Goal: Task Accomplishment & Management: Use online tool/utility

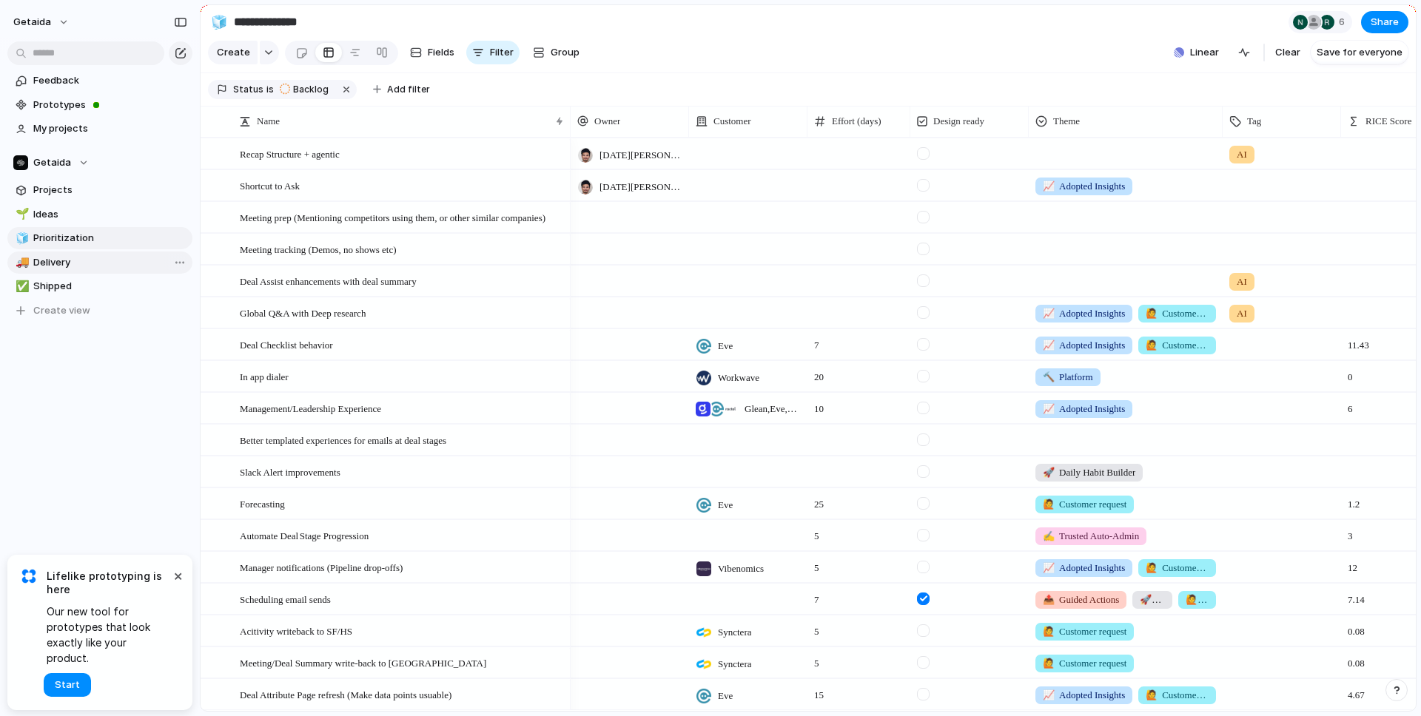
click at [76, 263] on span "Delivery" at bounding box center [110, 262] width 154 height 15
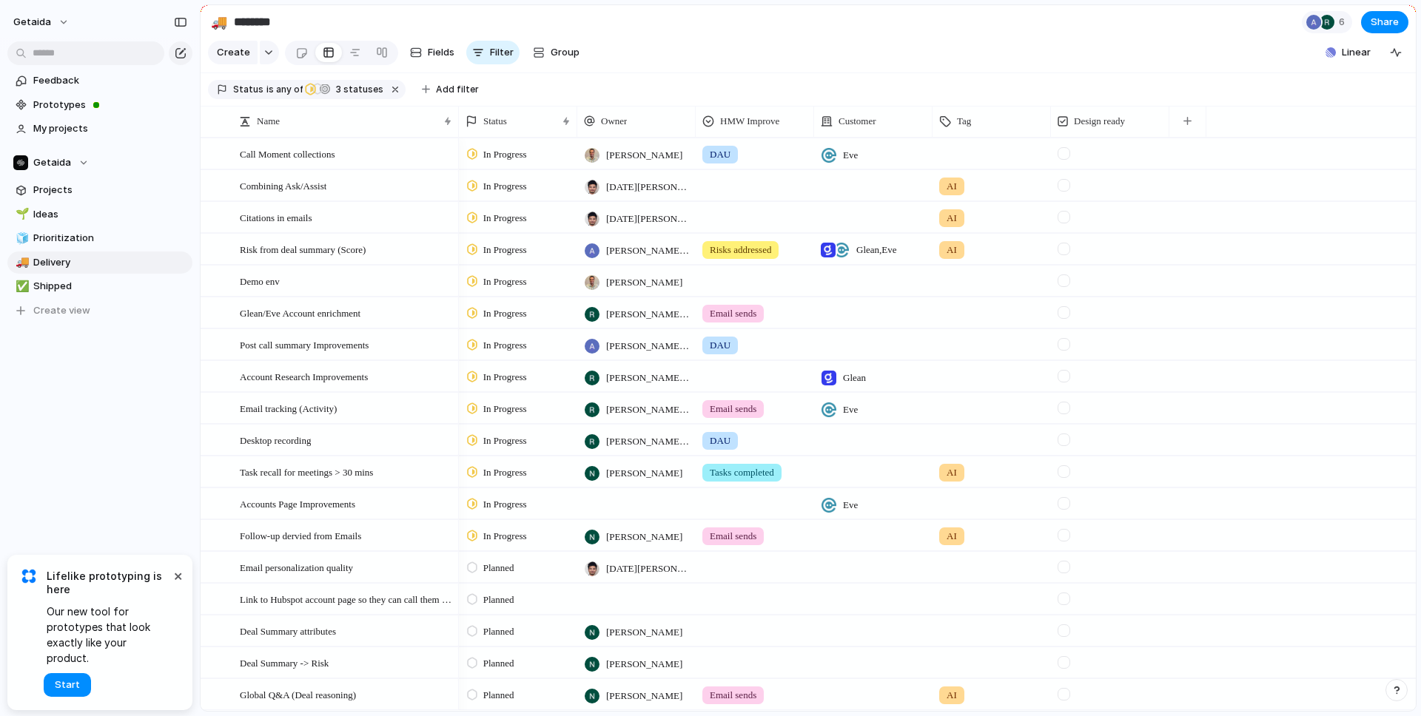
type input "********"
click at [642, 516] on div at bounding box center [636, 503] width 118 height 30
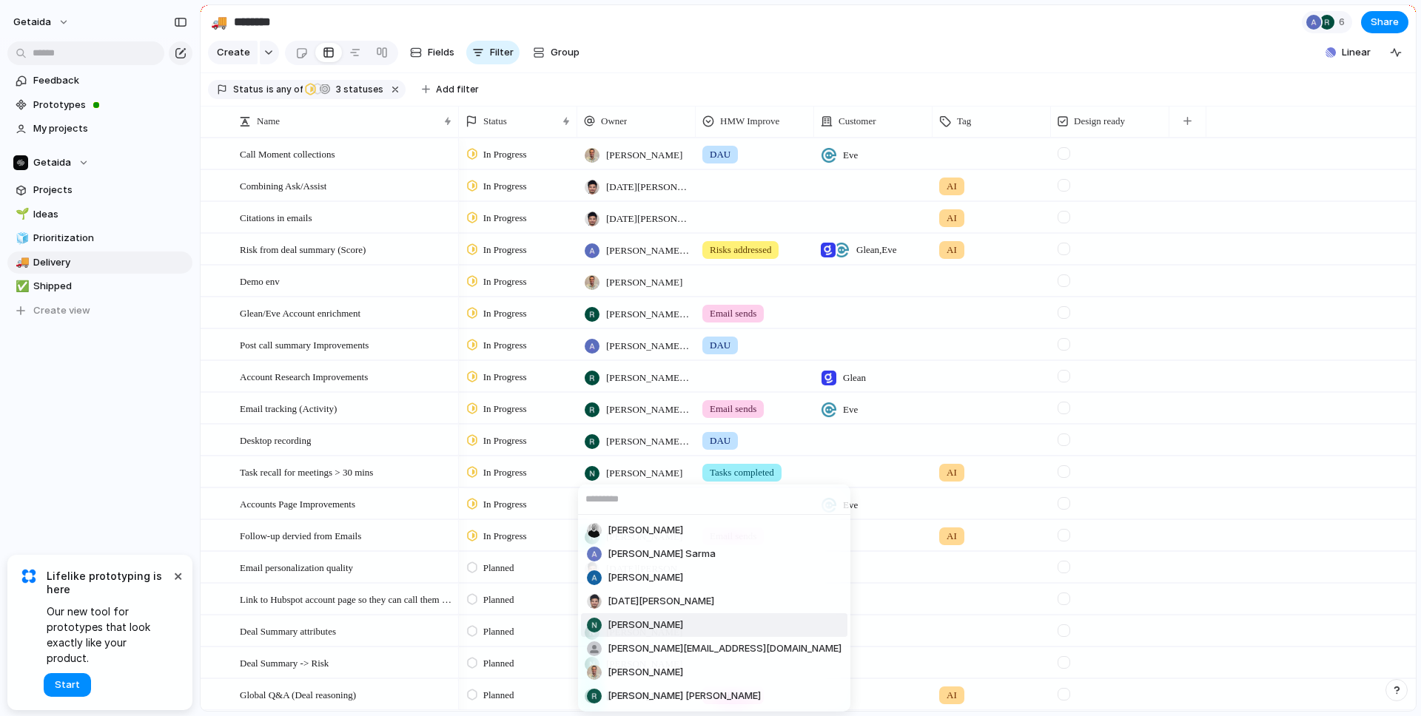
click at [56, 399] on div "Ian Johnson Atish Das Sarma Antony Taylor Kartik Goyal Nitish Ratan Appanasamy …" at bounding box center [710, 358] width 1421 height 716
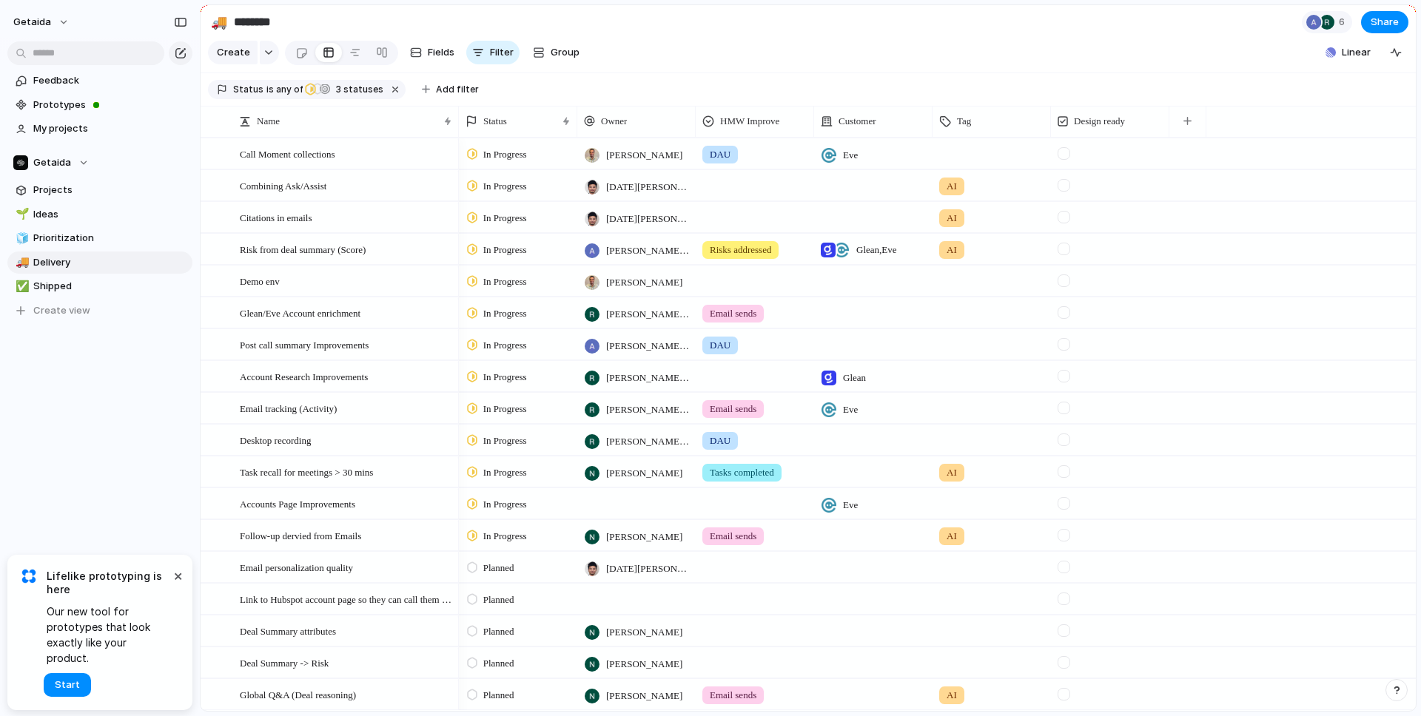
click at [1062, 155] on div at bounding box center [1064, 153] width 13 height 13
click at [1064, 249] on div at bounding box center [1064, 249] width 13 height 13
click at [1063, 216] on div at bounding box center [1064, 217] width 13 height 13
click at [1065, 280] on div at bounding box center [1064, 281] width 13 height 13
click at [1061, 154] on div at bounding box center [1064, 153] width 13 height 13
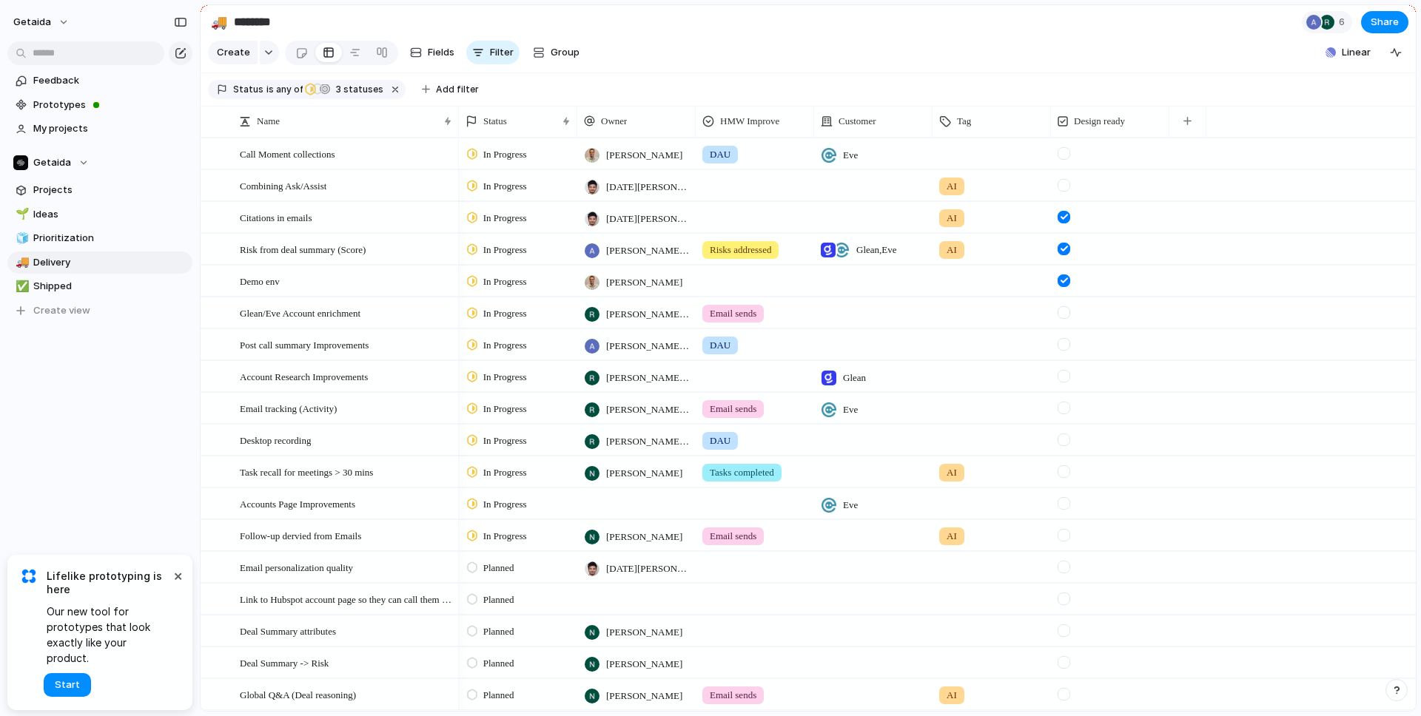
click at [1061, 213] on div at bounding box center [1064, 217] width 13 height 13
click at [1066, 252] on div at bounding box center [1064, 249] width 13 height 13
click at [1065, 271] on form at bounding box center [1064, 276] width 24 height 21
click at [1064, 279] on div at bounding box center [1064, 281] width 13 height 13
click at [1188, 124] on div "button" at bounding box center [1187, 121] width 8 height 8
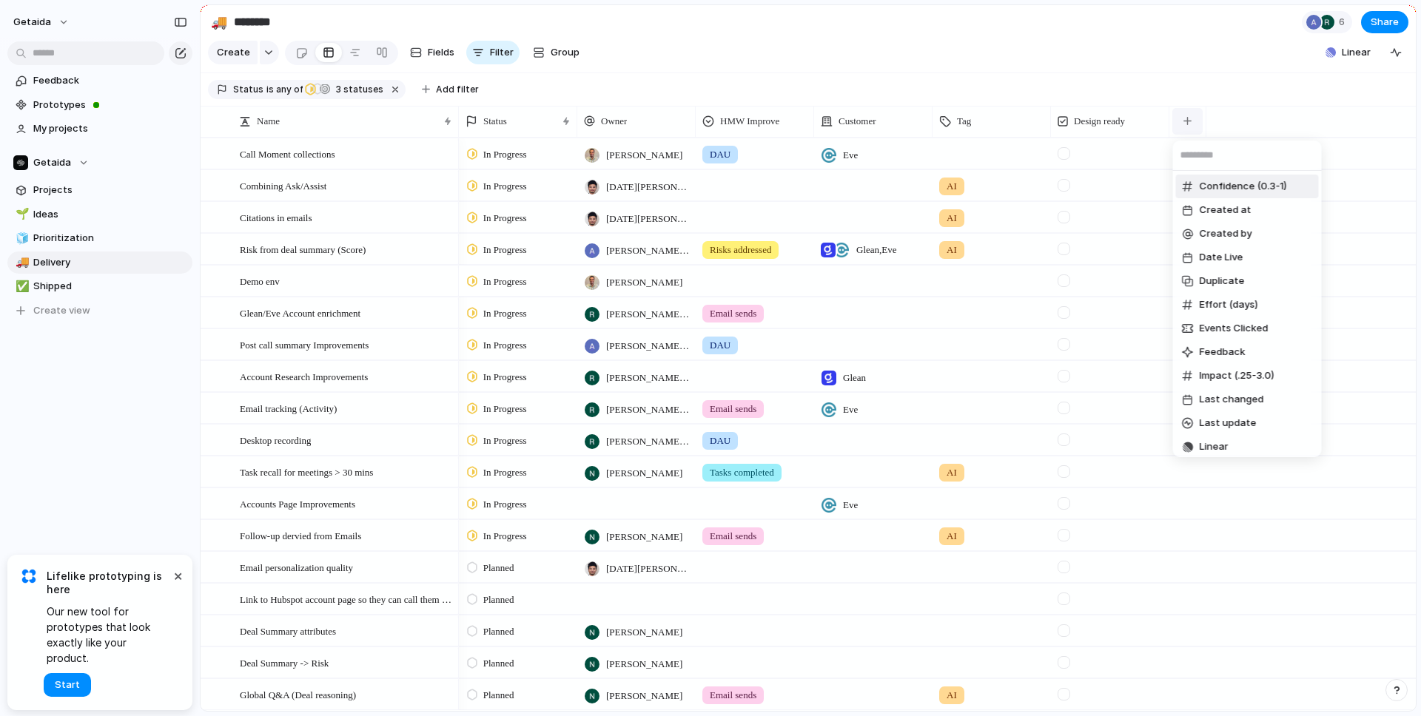
type input "*"
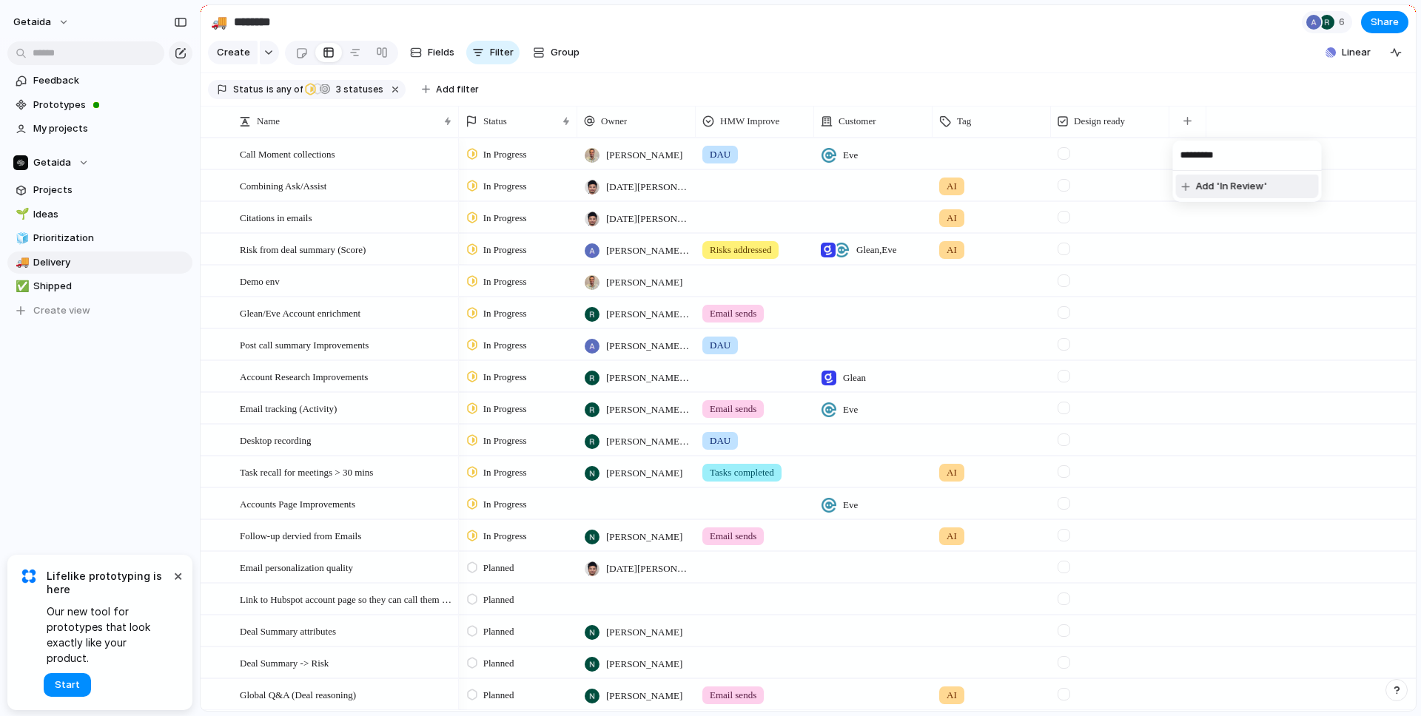
type input "*********"
click at [497, 121] on div "********* Add 'In Review'" at bounding box center [710, 358] width 1421 height 716
click at [490, 120] on span "Status" at bounding box center [495, 121] width 24 height 15
click at [497, 153] on span "Modify" at bounding box center [507, 154] width 32 height 15
click at [1394, 127] on div "button" at bounding box center [1394, 126] width 16 height 16
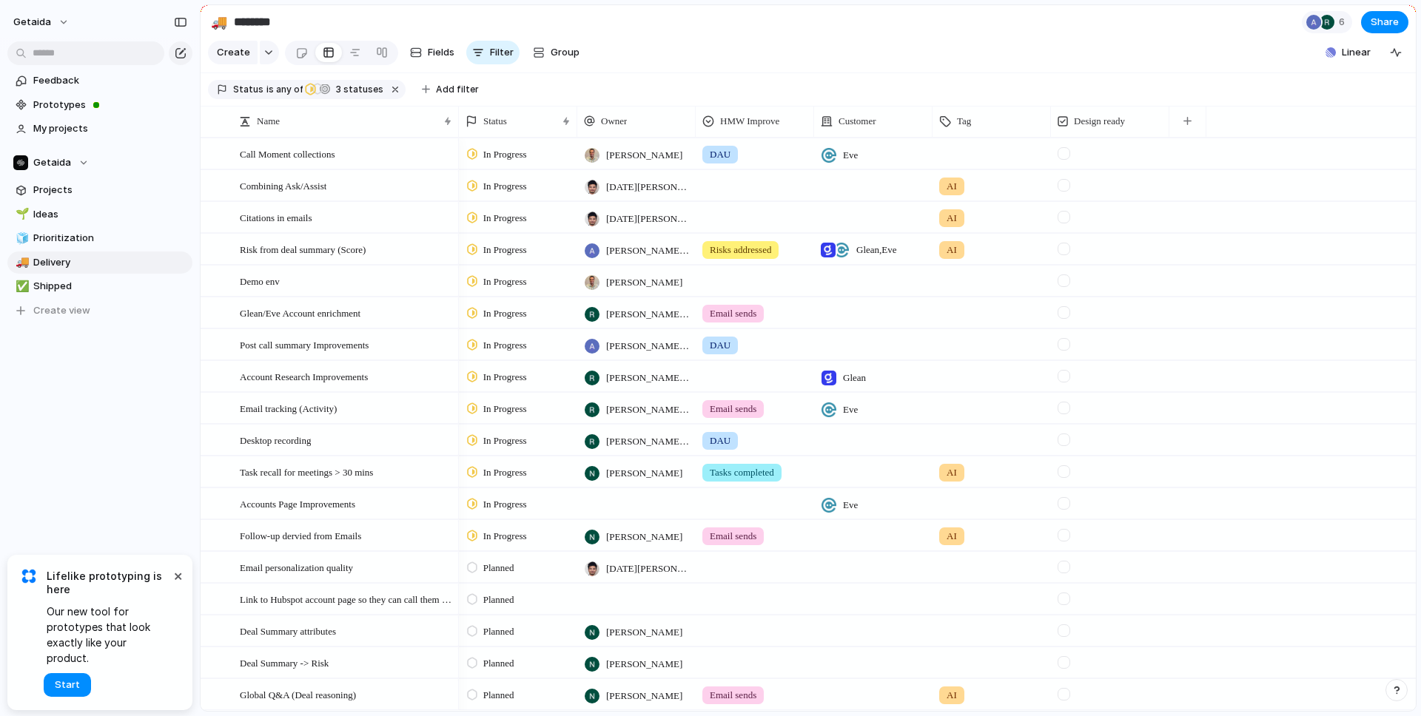
click at [506, 218] on span "In Progress" at bounding box center [505, 218] width 44 height 15
click at [95, 382] on div "Backlog Planned In Progress Completed Canceled" at bounding box center [710, 358] width 1421 height 716
